Goal: Task Accomplishment & Management: Manage account settings

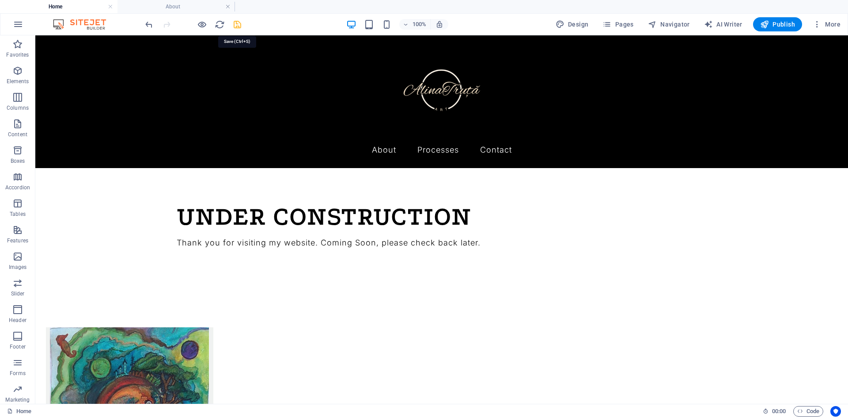
click at [237, 23] on icon "save" at bounding box center [237, 24] width 10 height 10
click at [620, 26] on span "Pages" at bounding box center [618, 24] width 31 height 9
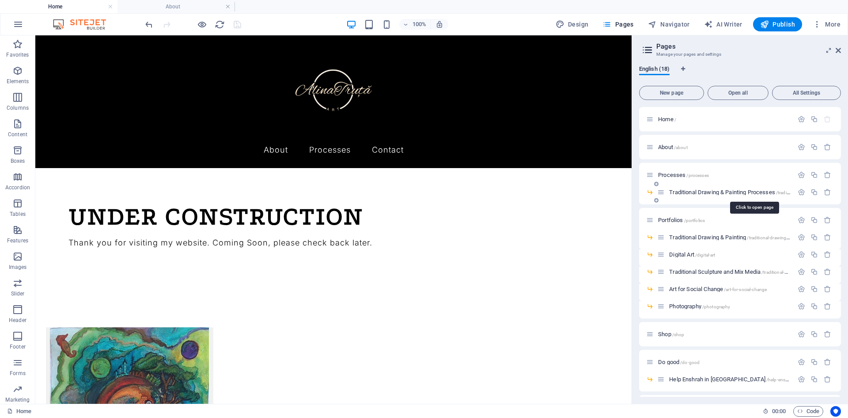
click at [712, 191] on span "Traditional Drawing & Painting Processes /traditional-drawing-painting-18" at bounding box center [754, 192] width 171 height 7
click at [712, 208] on div "Portfolios /portfolios" at bounding box center [740, 220] width 202 height 24
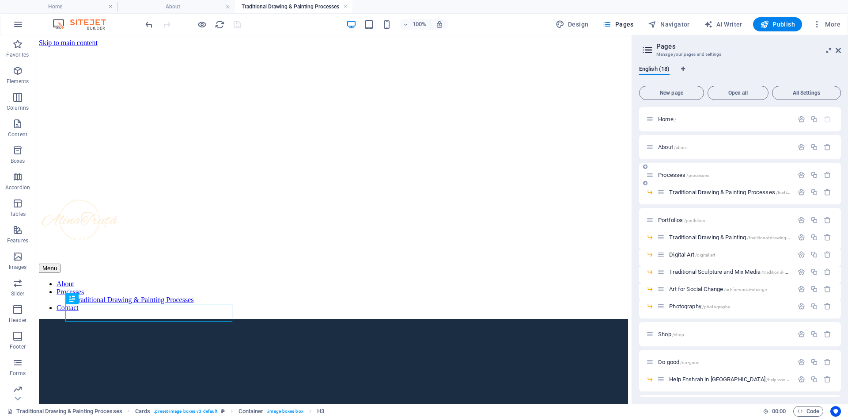
click at [711, 178] on div "Processes /processes" at bounding box center [719, 175] width 147 height 10
click at [683, 171] on div "Processes /processes" at bounding box center [719, 175] width 147 height 10
click at [680, 174] on span "Processes /processes" at bounding box center [683, 174] width 51 height 7
click at [666, 147] on span "About /about" at bounding box center [673, 147] width 30 height 7
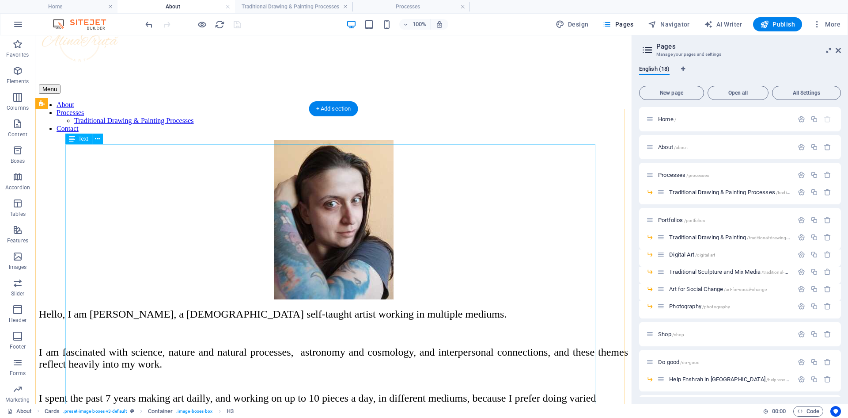
scroll to position [59, 0]
